Goal: Transaction & Acquisition: Purchase product/service

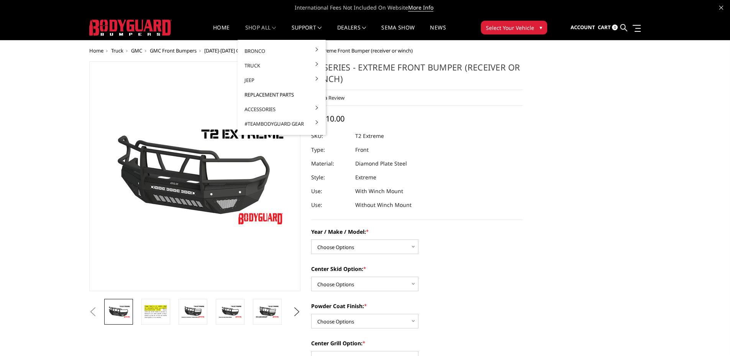
click at [277, 95] on link "Replacement Parts" at bounding box center [282, 94] width 82 height 15
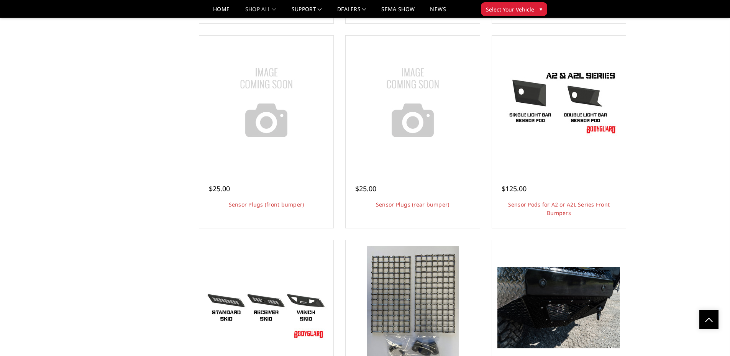
scroll to position [1954, 0]
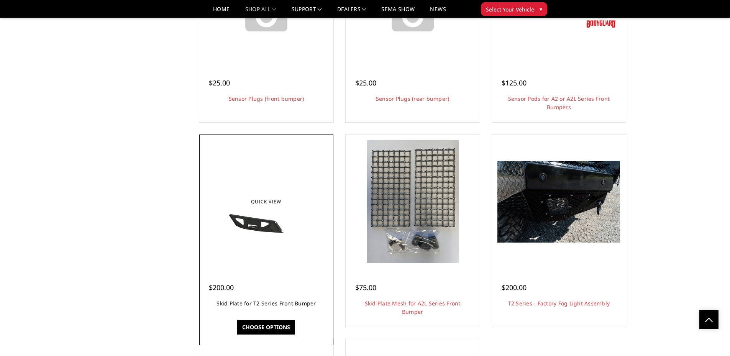
click at [276, 302] on link "Skid Plate for T2 Series Front Bumper" at bounding box center [265, 303] width 99 height 7
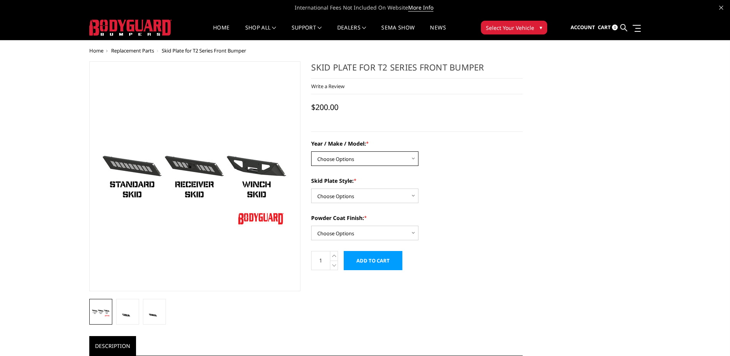
select select "1452"
select select "1325"
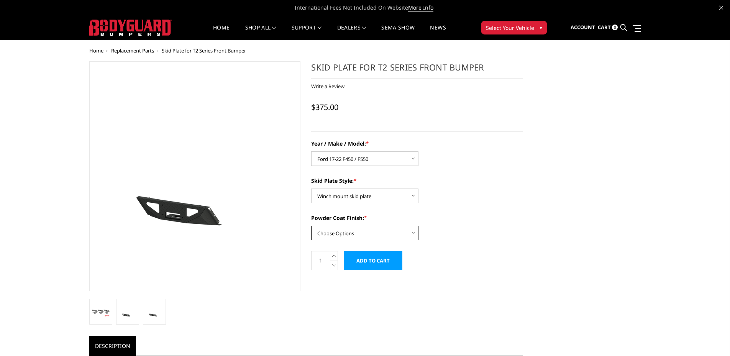
select select "668"
